Goal: Transaction & Acquisition: Subscribe to service/newsletter

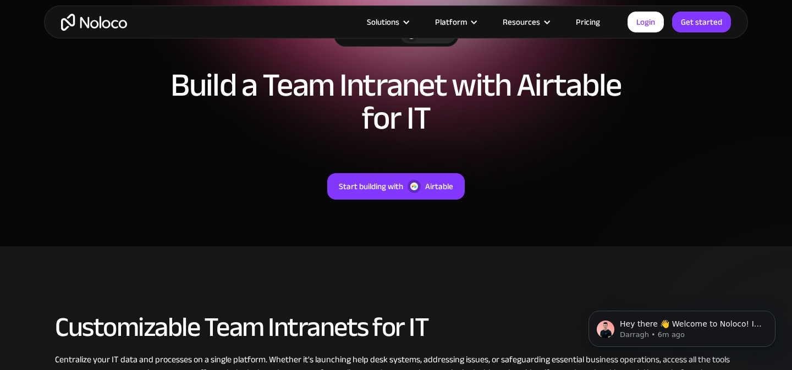
scroll to position [124, 0]
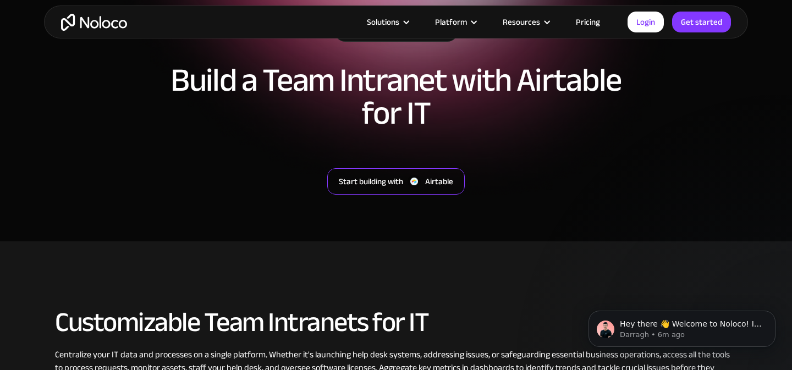
click at [400, 174] on div "Start building with" at bounding box center [371, 181] width 64 height 14
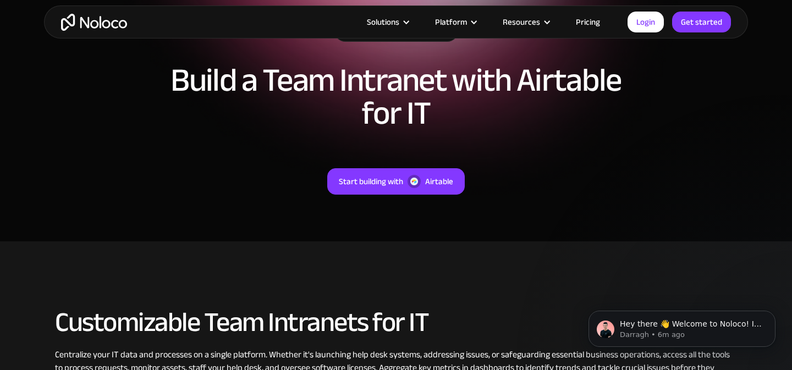
click at [596, 18] on link "Pricing" at bounding box center [588, 22] width 52 height 14
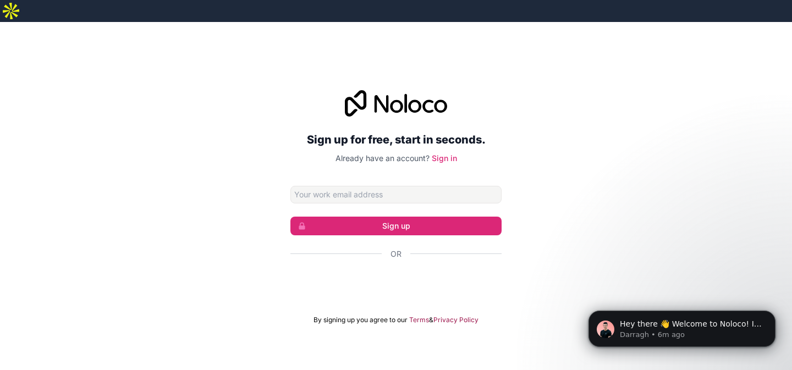
click at [543, 48] on div "Sign up for free, start in seconds. Already have an account? Sign in Sign up Or…" at bounding box center [396, 207] width 792 height 370
